Goal: Task Accomplishment & Management: Use online tool/utility

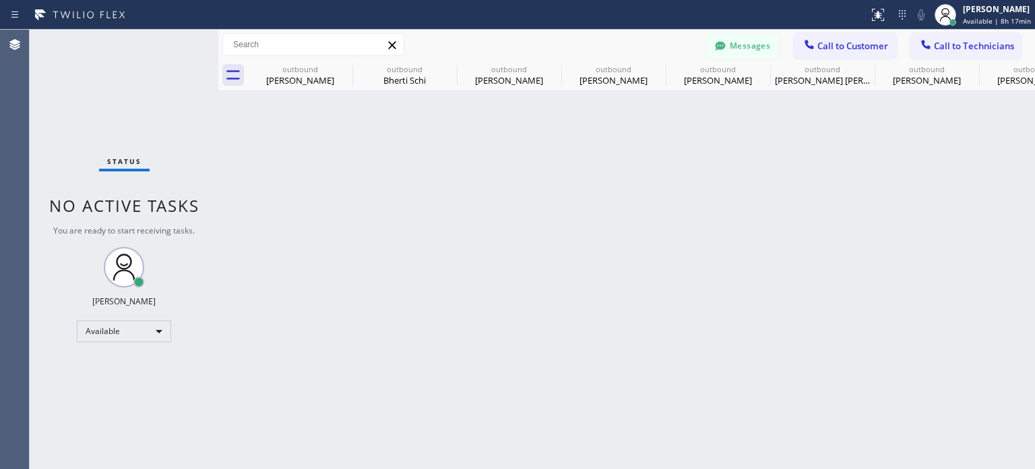
click at [809, 42] on icon at bounding box center [809, 44] width 13 height 13
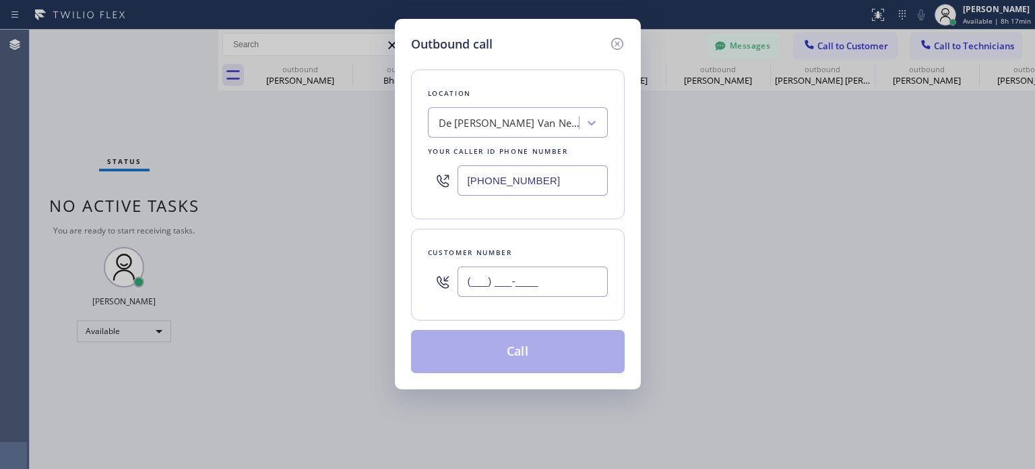
drag, startPoint x: 482, startPoint y: 286, endPoint x: 576, endPoint y: 211, distance: 119.9
click at [483, 285] on input "(___) ___-____" at bounding box center [533, 281] width 150 height 30
paste input "917) 861-0686"
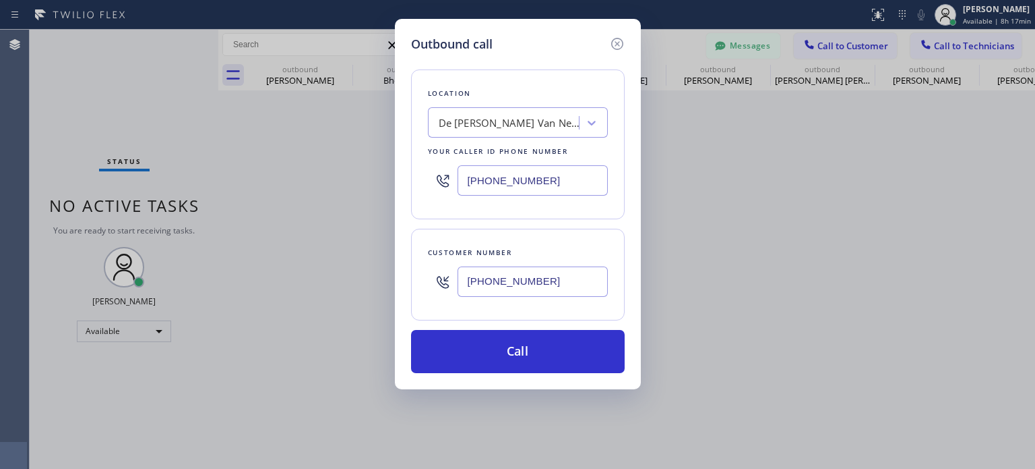
type input "[PHONE_NUMBER]"
click at [554, 189] on input "[PHONE_NUMBER]" at bounding box center [533, 180] width 150 height 30
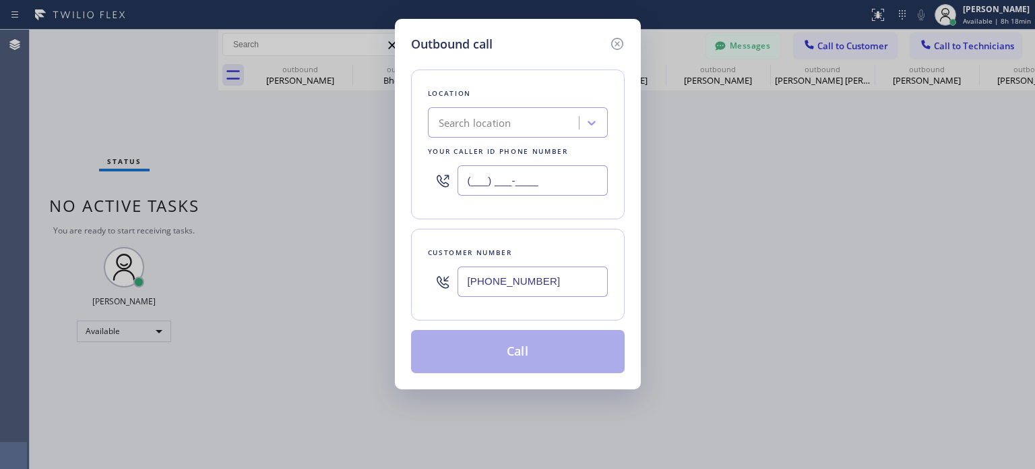
type input "(___) ___-____"
click at [520, 130] on div "Search location" at bounding box center [505, 123] width 147 height 24
paste input "Best [US_STATE] HVAC Repair"
type input "Best [US_STATE] HVAC Repair"
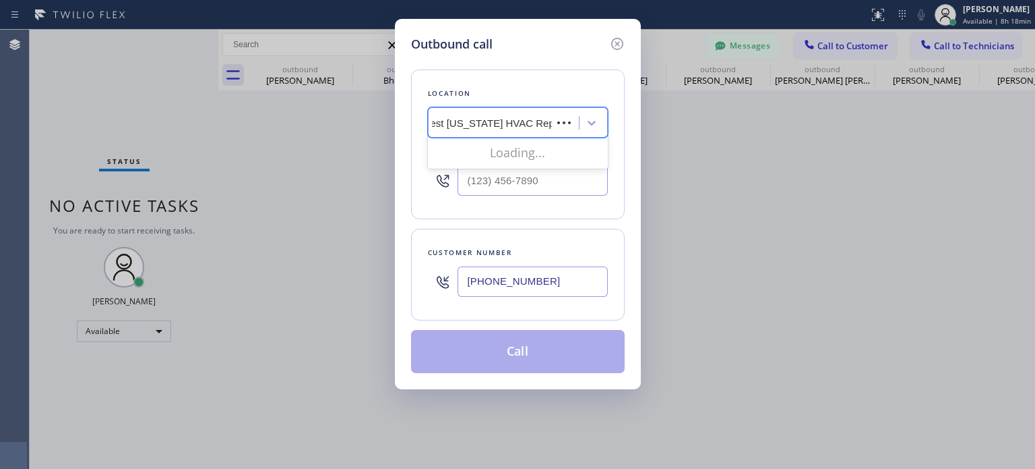
scroll to position [0, 0]
click at [502, 153] on div "Best [US_STATE] HVAC Repair" at bounding box center [518, 151] width 180 height 24
type input "[PHONE_NUMBER]"
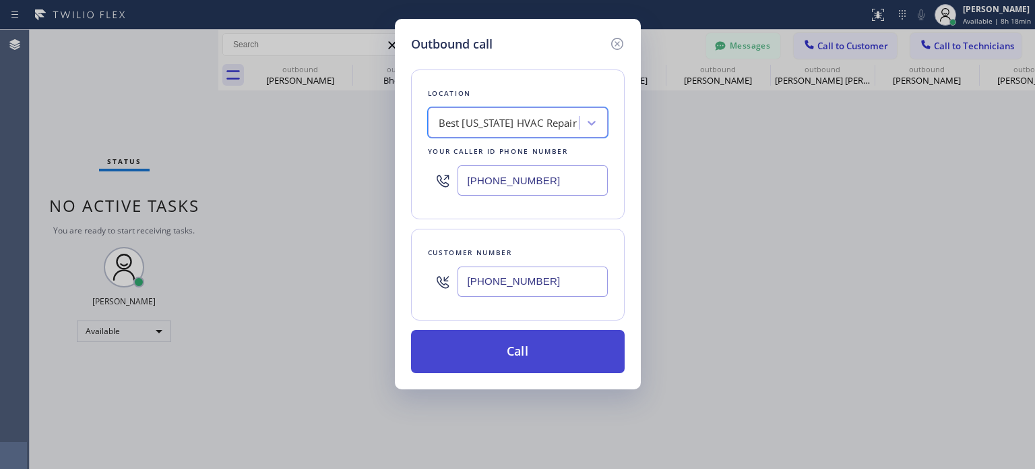
click at [522, 366] on button "Call" at bounding box center [518, 351] width 214 height 43
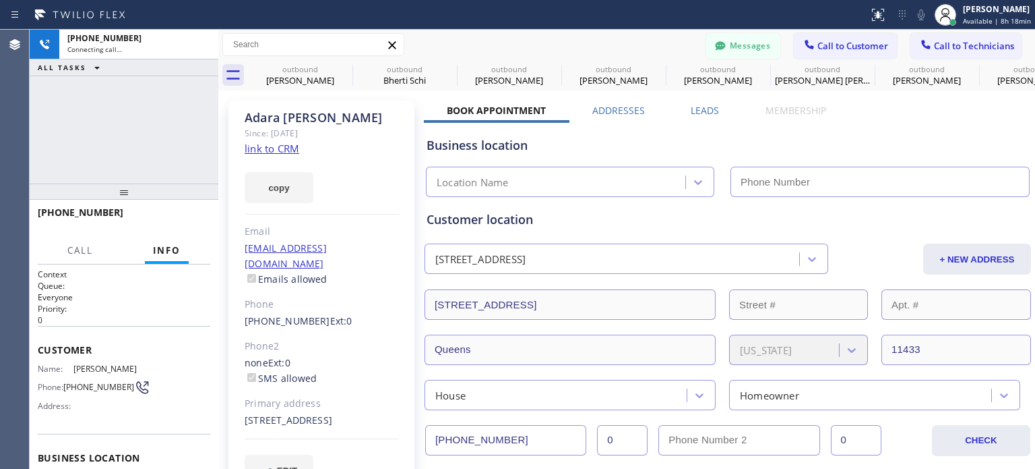
type input "[PHONE_NUMBER]"
